Goal: Find contact information: Find contact information

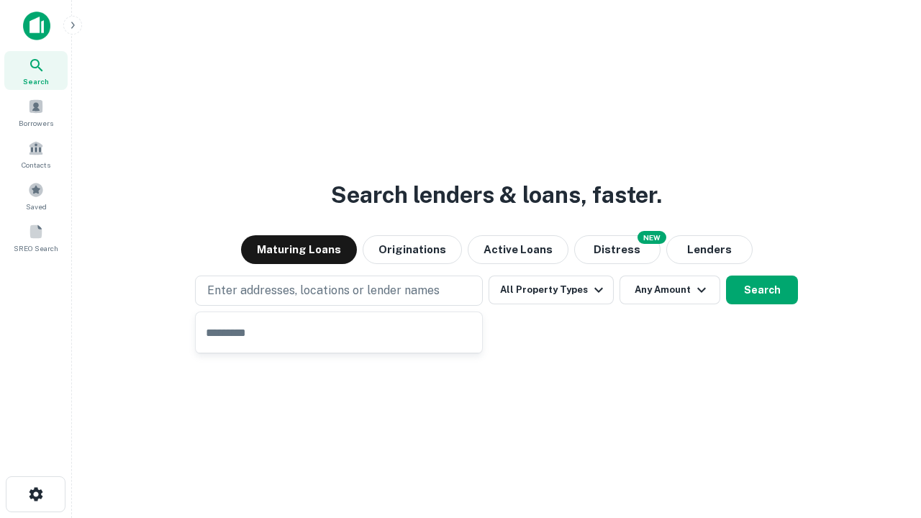
type input "**********"
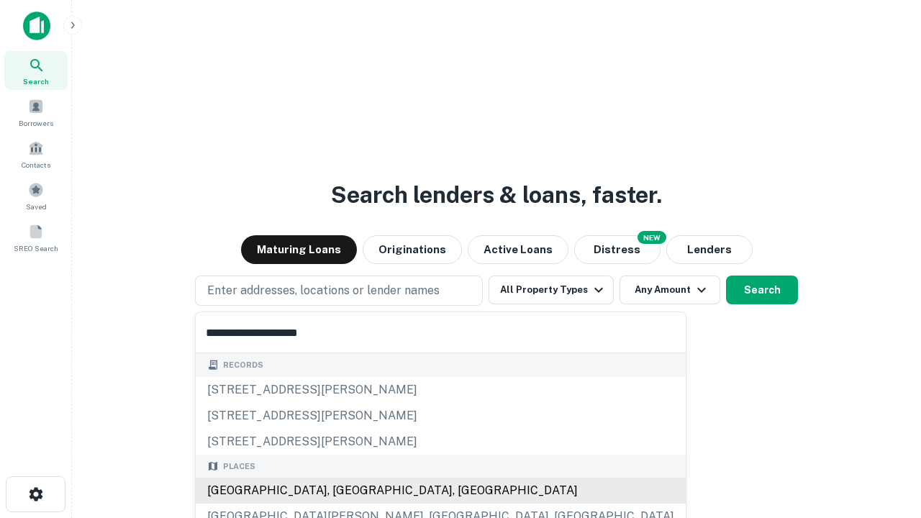
click at [344, 491] on div "Santa Monica, CA, USA" at bounding box center [441, 491] width 490 height 26
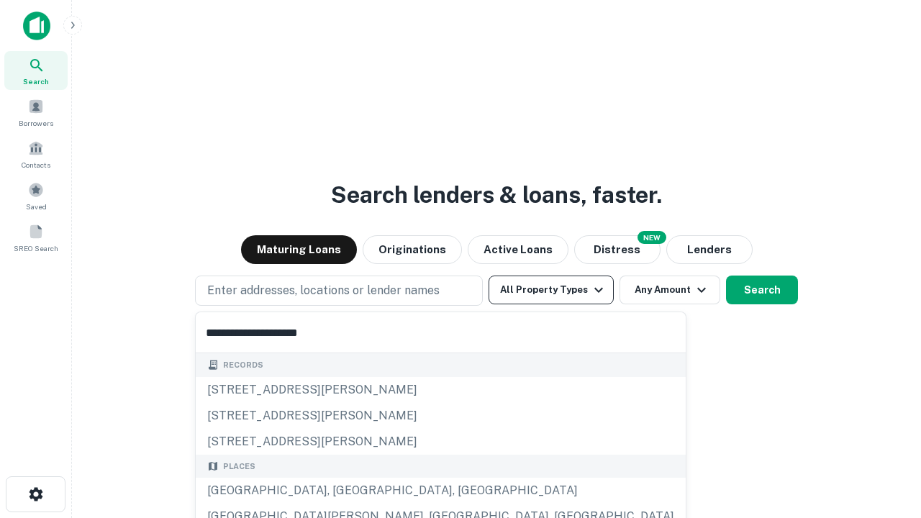
click at [551, 290] on button "All Property Types" at bounding box center [550, 289] width 125 height 29
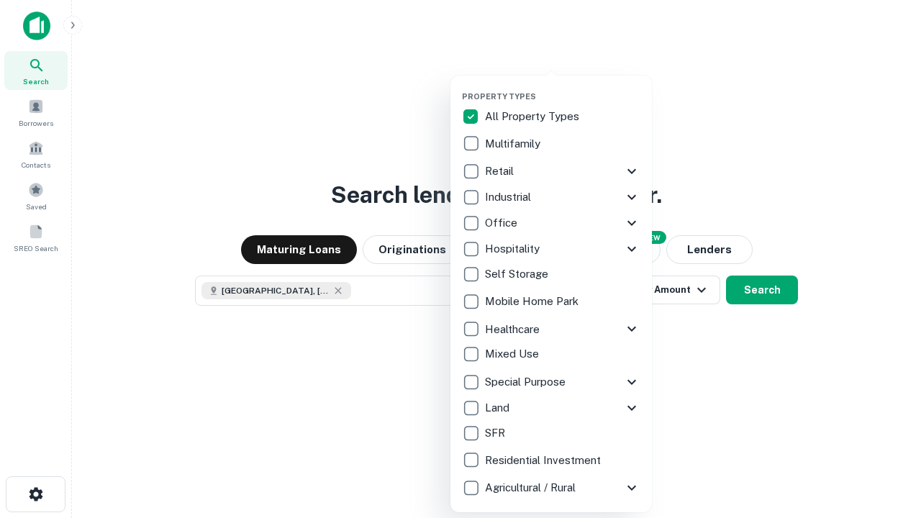
click at [562, 87] on button "button" at bounding box center [562, 87] width 201 height 1
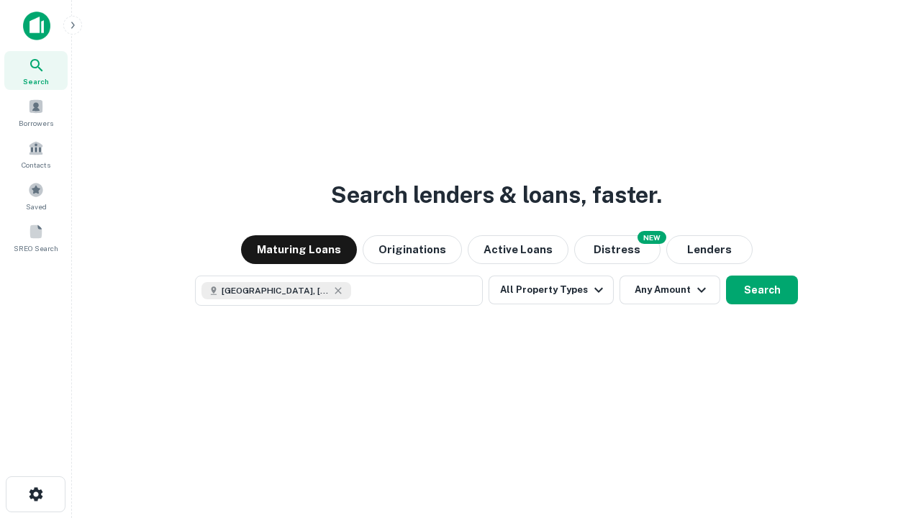
scroll to position [23, 0]
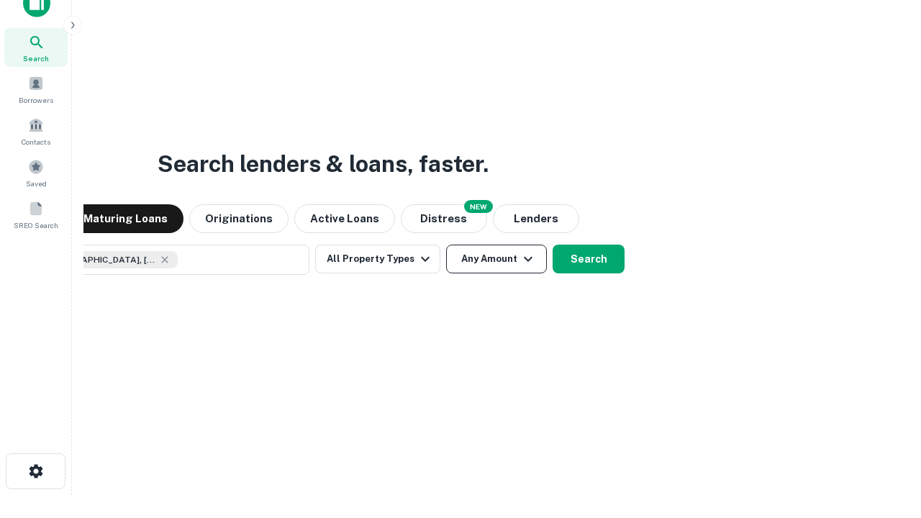
click at [446, 245] on button "Any Amount" at bounding box center [496, 259] width 101 height 29
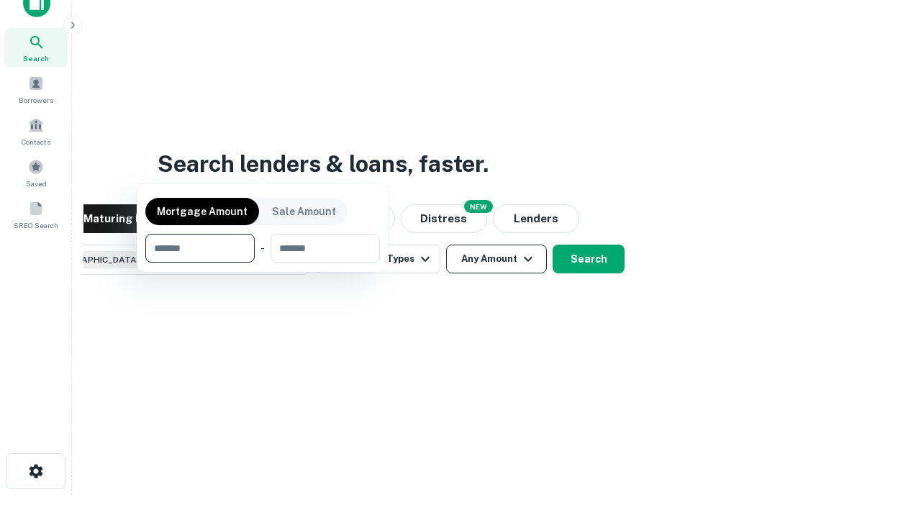
scroll to position [104, 407]
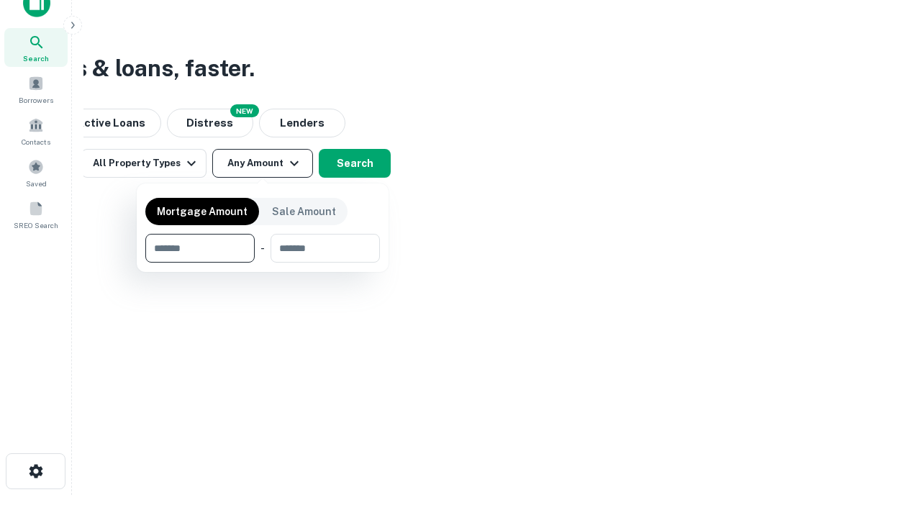
type input "*******"
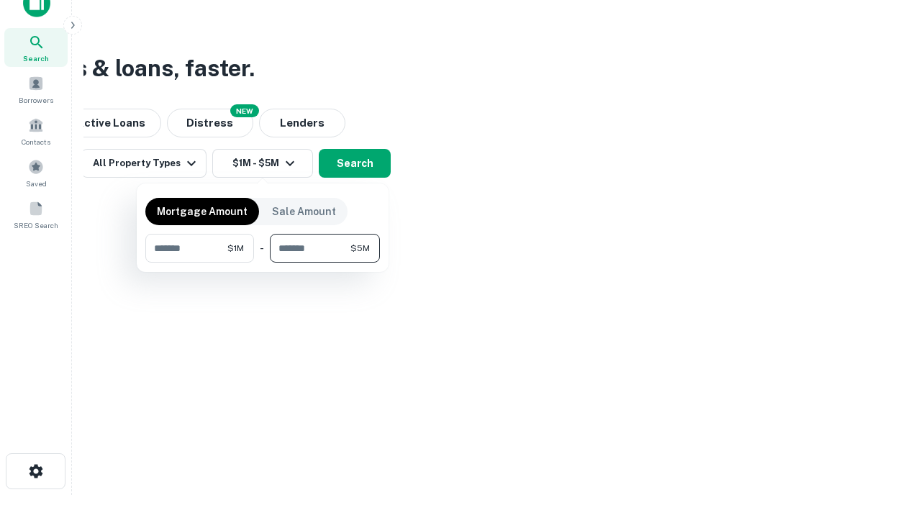
type input "*******"
click at [263, 263] on button "button" at bounding box center [262, 263] width 234 height 1
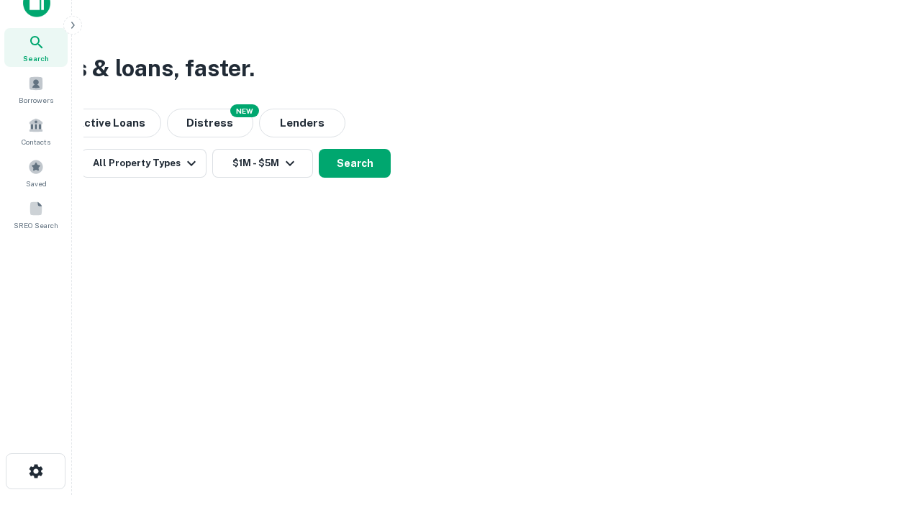
scroll to position [23, 0]
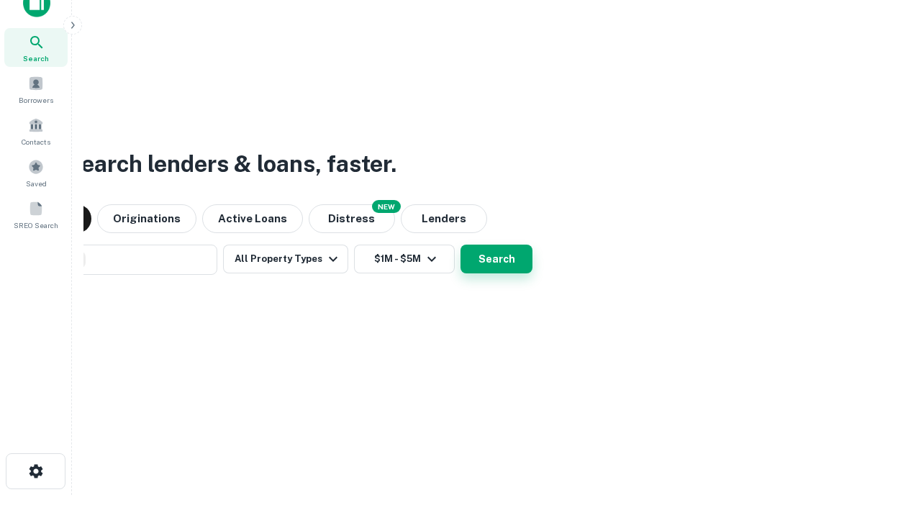
click at [460, 245] on button "Search" at bounding box center [496, 259] width 72 height 29
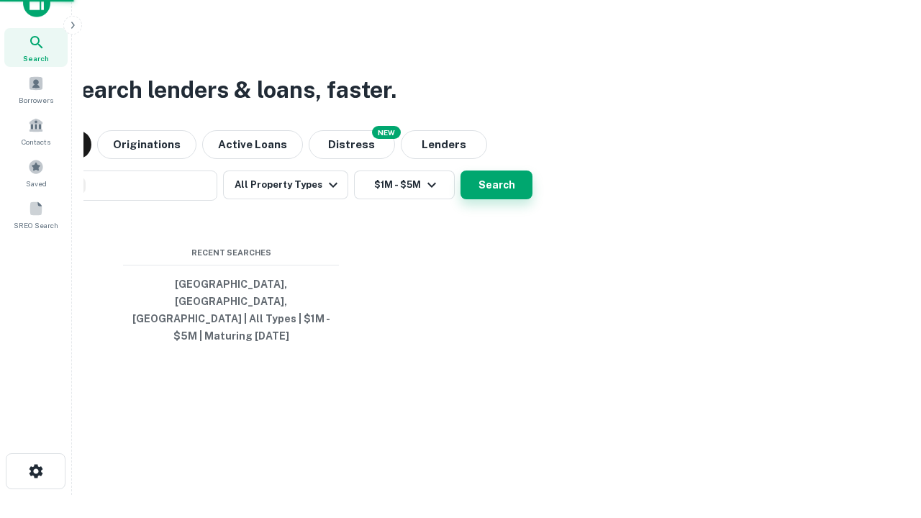
scroll to position [47, 407]
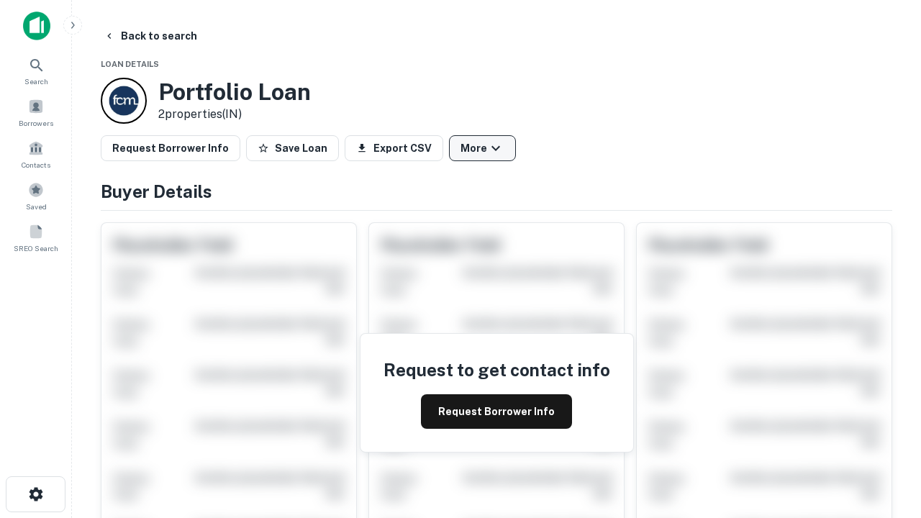
click at [482, 148] on button "More" at bounding box center [482, 148] width 67 height 26
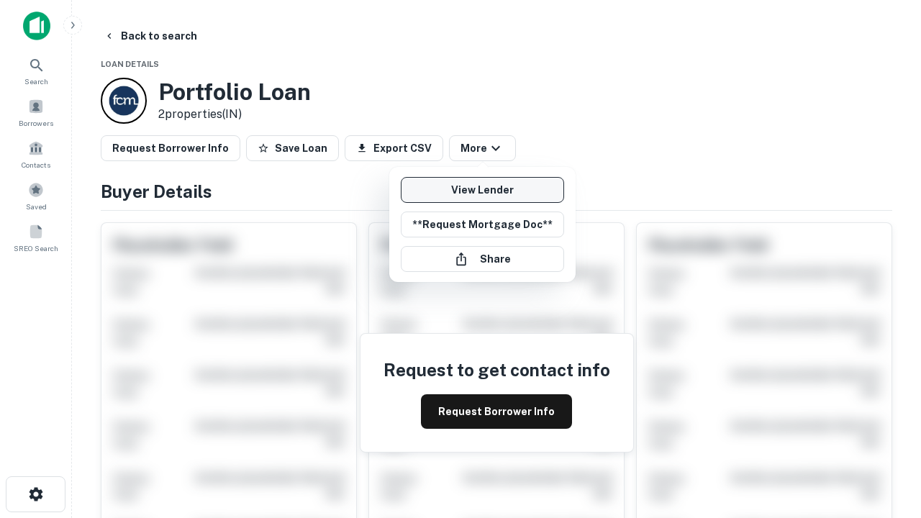
click at [482, 190] on link "View Lender" at bounding box center [482, 190] width 163 height 26
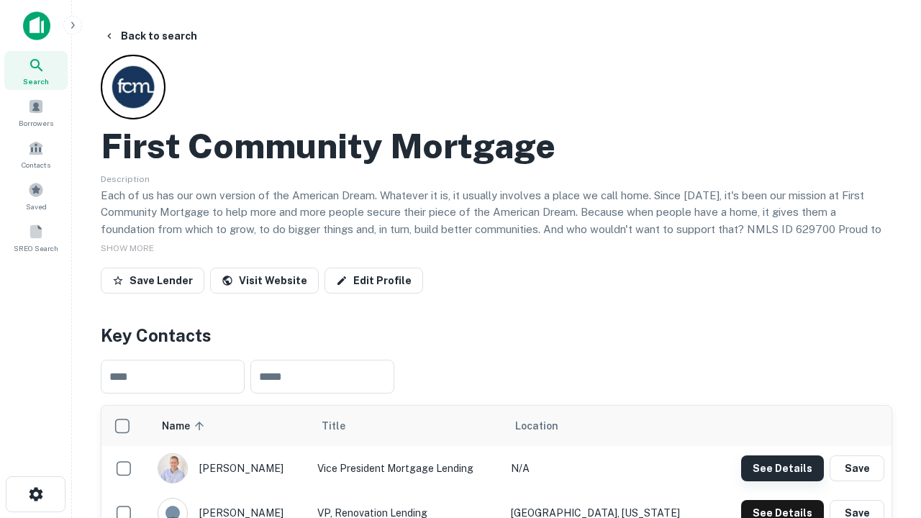
click at [782, 468] on button "See Details" at bounding box center [782, 468] width 83 height 26
click at [35, 494] on icon "button" at bounding box center [35, 494] width 17 height 17
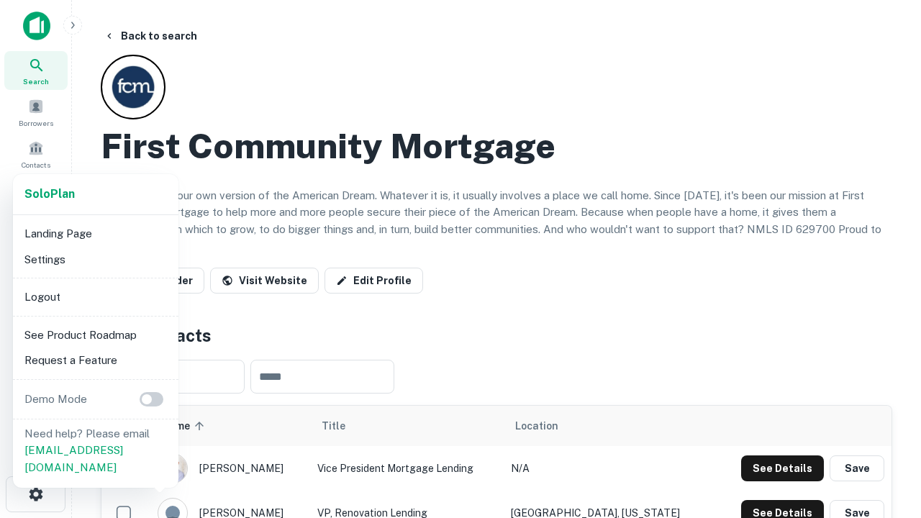
click at [95, 296] on li "Logout" at bounding box center [96, 297] width 154 height 26
